Goal: Book appointment/travel/reservation

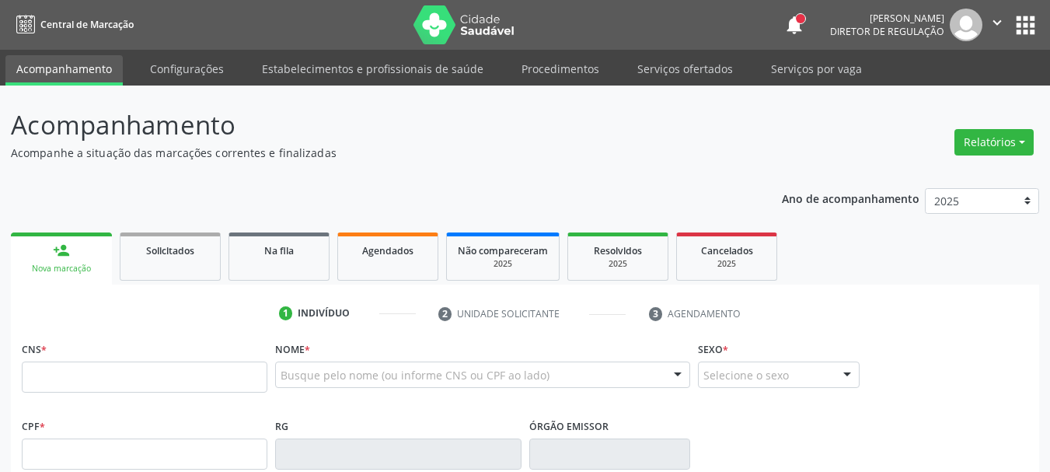
type input "0"
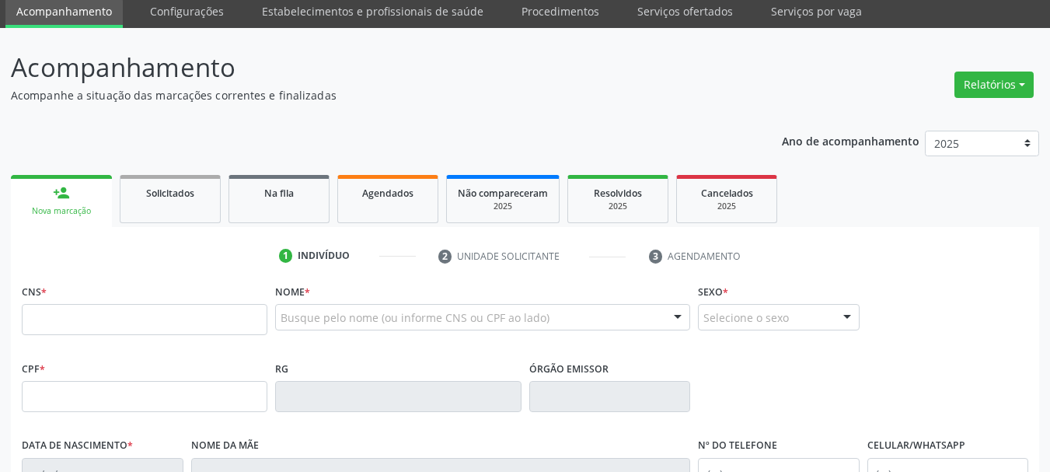
scroll to position [155, 0]
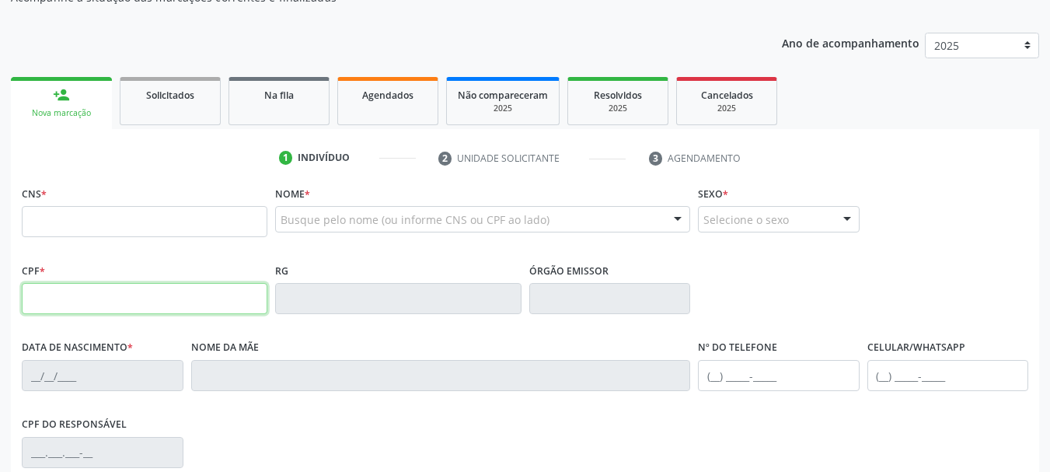
click at [190, 289] on input "text" at bounding box center [145, 298] width 246 height 31
type input "033.954.498-82"
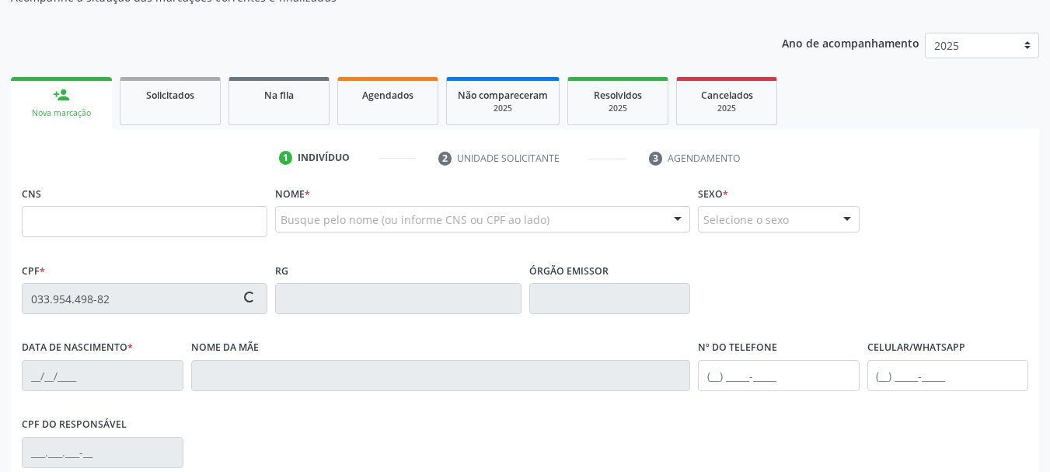
type input "705 0092 3573 5454"
type input "[DATE]"
type input "[PERSON_NAME]"
type input "[PHONE_NUMBER]"
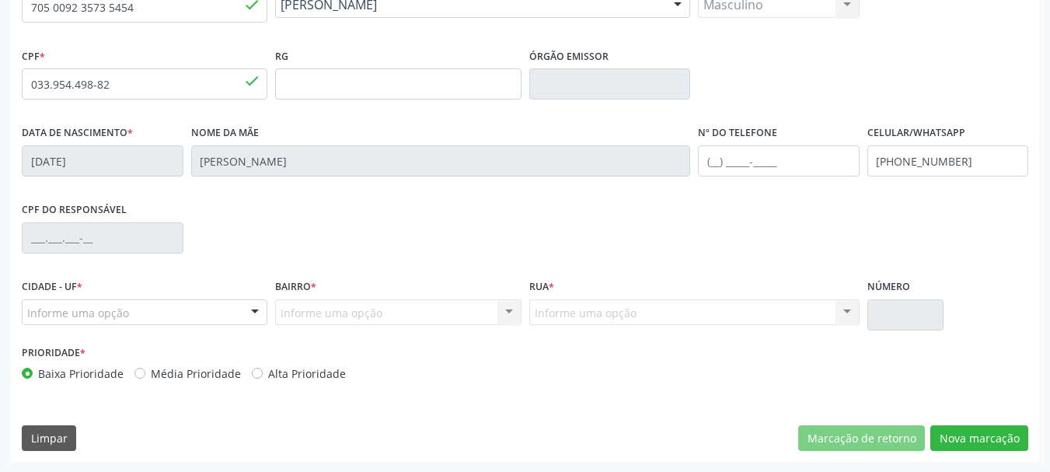
scroll to position [371, 0]
drag, startPoint x: 971, startPoint y: 162, endPoint x: 700, endPoint y: 177, distance: 270.9
click at [700, 177] on div "Data de nascimento * [DATE] Nome da mãe [PERSON_NAME] Nº do Telefone Celular/Wh…" at bounding box center [525, 158] width 1014 height 77
click at [987, 431] on button "Nova marcação" at bounding box center [979, 437] width 98 height 26
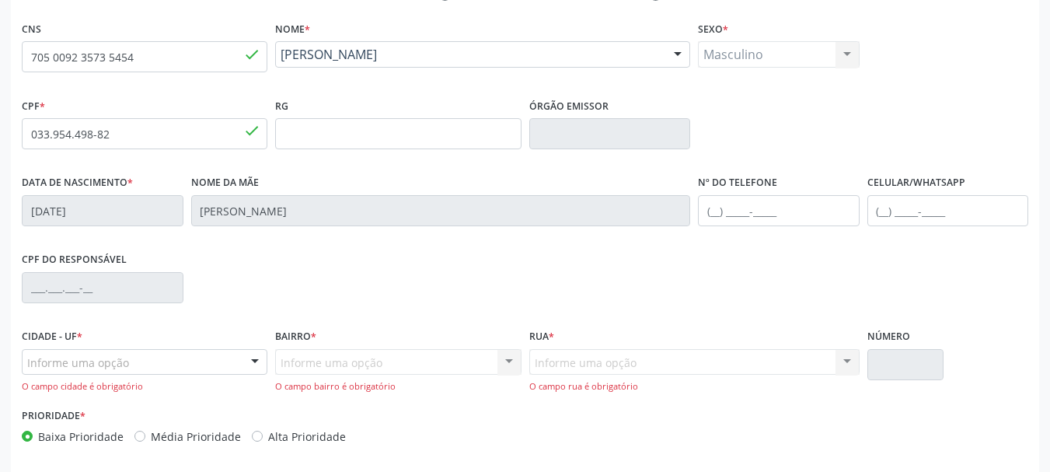
scroll to position [293, 0]
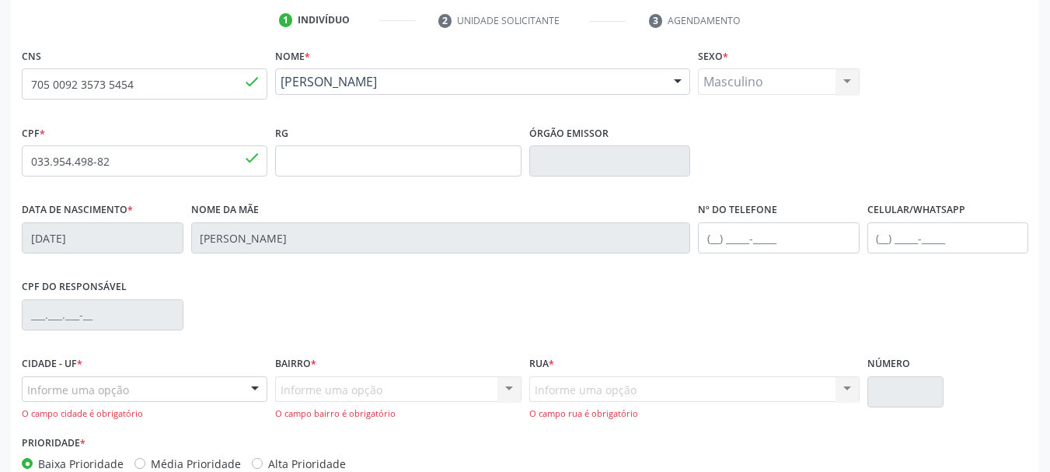
click at [133, 388] on div "Informe uma opção" at bounding box center [145, 389] width 246 height 26
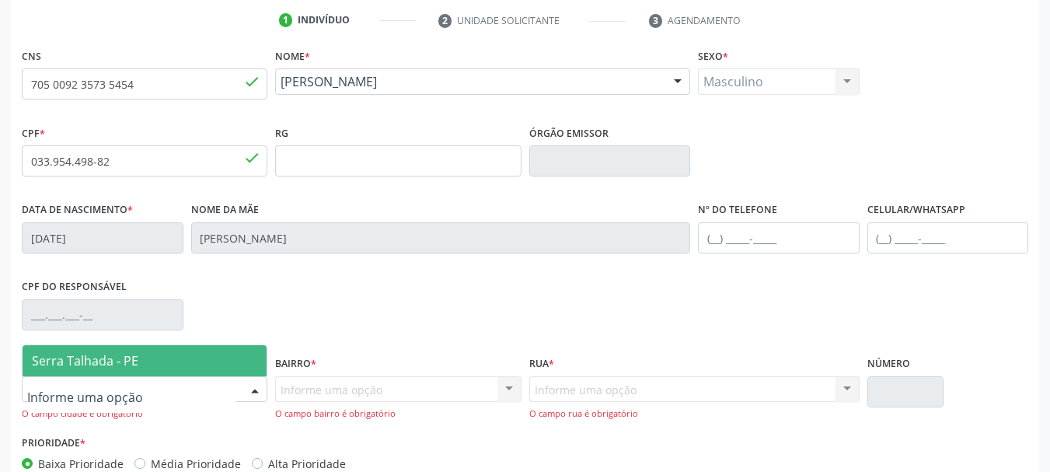
click at [145, 347] on span "Serra Talhada - PE" at bounding box center [145, 360] width 244 height 31
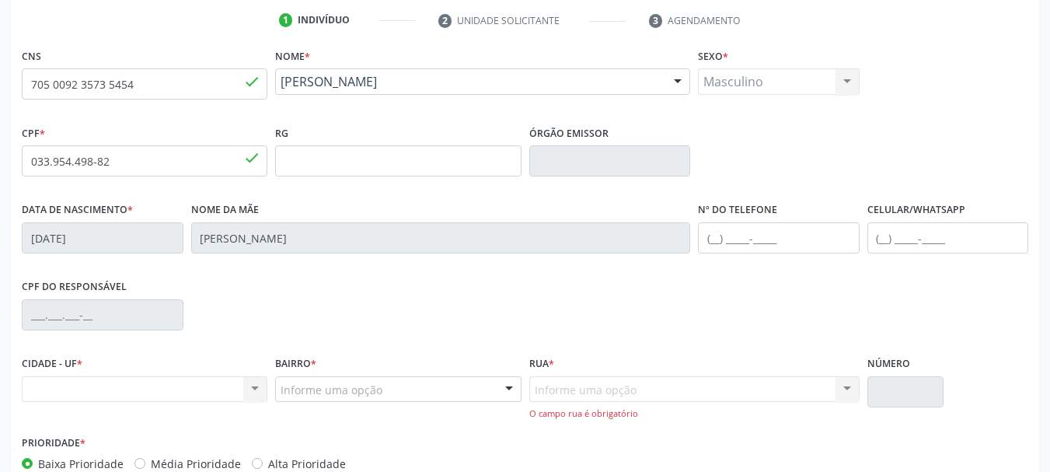
click at [100, 380] on div "Nenhum resultado encontrado para: " " Não há nenhuma opção para ser exibida." at bounding box center [145, 389] width 246 height 26
click at [174, 398] on div "Nenhum resultado encontrado para: " " Não há nenhuma opção para ser exibida." at bounding box center [145, 389] width 246 height 26
click at [175, 396] on div "Nenhum resultado encontrado para: " " Não há nenhuma opção para ser exibida." at bounding box center [145, 389] width 246 height 26
click at [174, 393] on div "Nenhum resultado encontrado para: " " Não há nenhuma opção para ser exibida." at bounding box center [145, 389] width 246 height 26
